Goal: Obtain resource: Download file/media

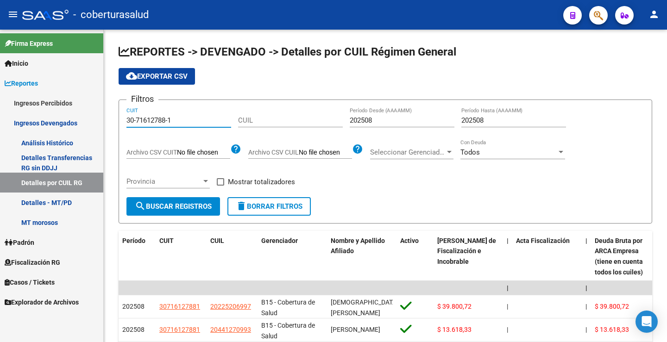
drag, startPoint x: 171, startPoint y: 125, endPoint x: 85, endPoint y: 122, distance: 86.2
click at [91, 122] on mat-sidenav-container "Firma Express Inicio Calendario SSS Instructivos Contacto OS Reportes Ingresos …" at bounding box center [333, 186] width 667 height 313
paste input "454520"
type input "30-71454520-1"
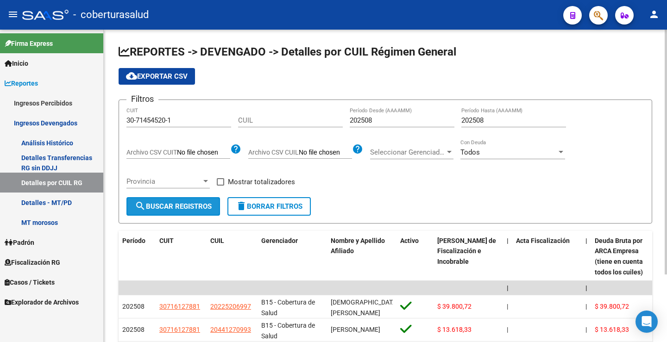
click at [188, 203] on span "search Buscar Registros" at bounding box center [173, 206] width 77 height 8
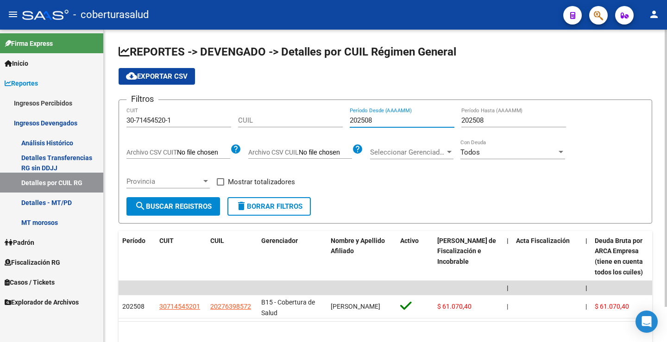
click at [375, 119] on input "202508" at bounding box center [402, 120] width 105 height 8
click at [376, 119] on input "202508" at bounding box center [402, 120] width 105 height 8
drag, startPoint x: 369, startPoint y: 121, endPoint x: 379, endPoint y: 122, distance: 9.7
click at [379, 122] on input "202508" at bounding box center [402, 120] width 105 height 8
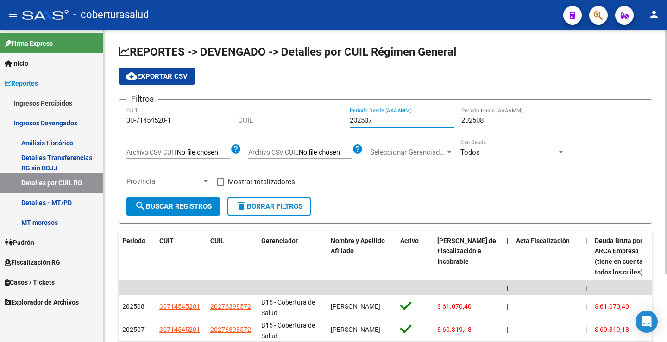
type input "202507"
click at [181, 80] on span "cloud_download Exportar CSV" at bounding box center [157, 76] width 62 height 8
click at [181, 78] on span "cloud_download Exportar CSV" at bounding box center [157, 76] width 62 height 8
